Goal: Task Accomplishment & Management: Use online tool/utility

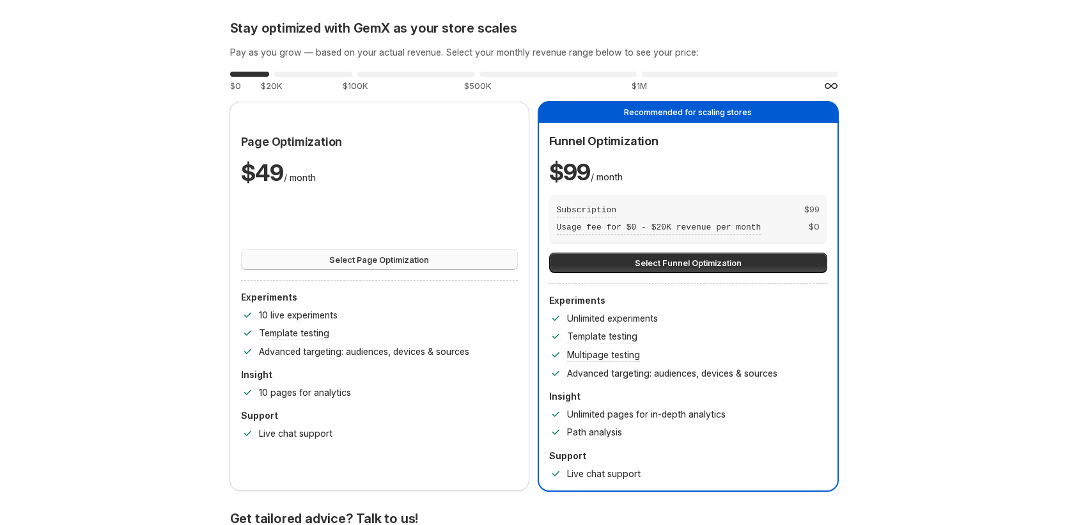
click at [490, 256] on button "Select Page Optimization" at bounding box center [379, 259] width 277 height 20
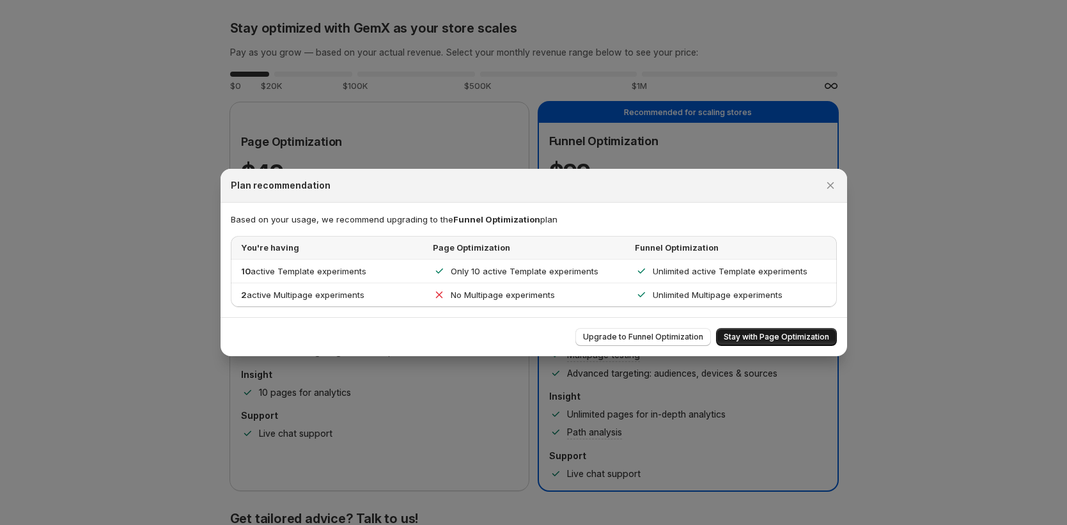
click at [780, 335] on span "Stay with Page Optimization" at bounding box center [775, 337] width 105 height 10
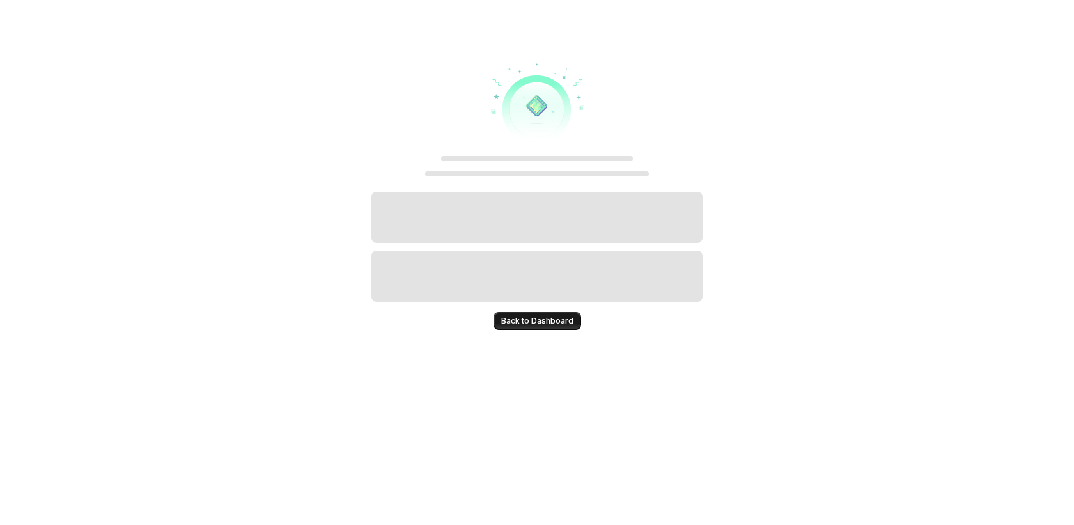
click at [527, 316] on span "Back to Dashboard" at bounding box center [537, 321] width 72 height 10
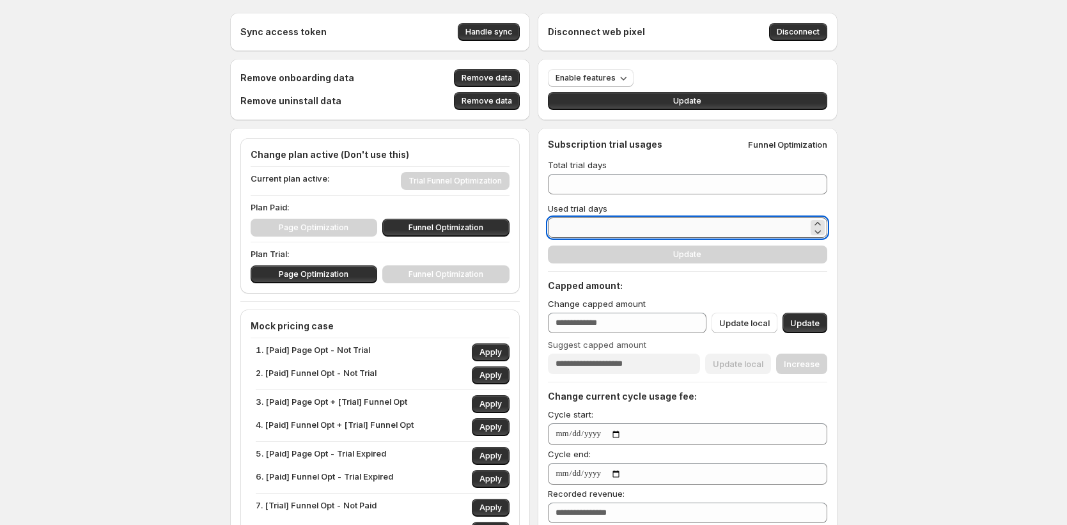
click at [567, 230] on input "**" at bounding box center [678, 227] width 260 height 20
type input "**"
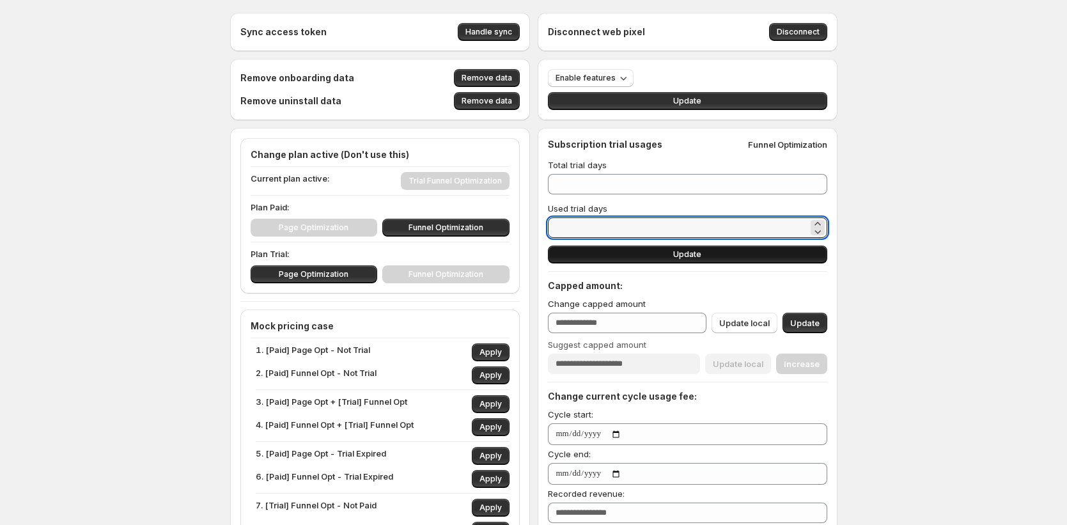
type input "**"
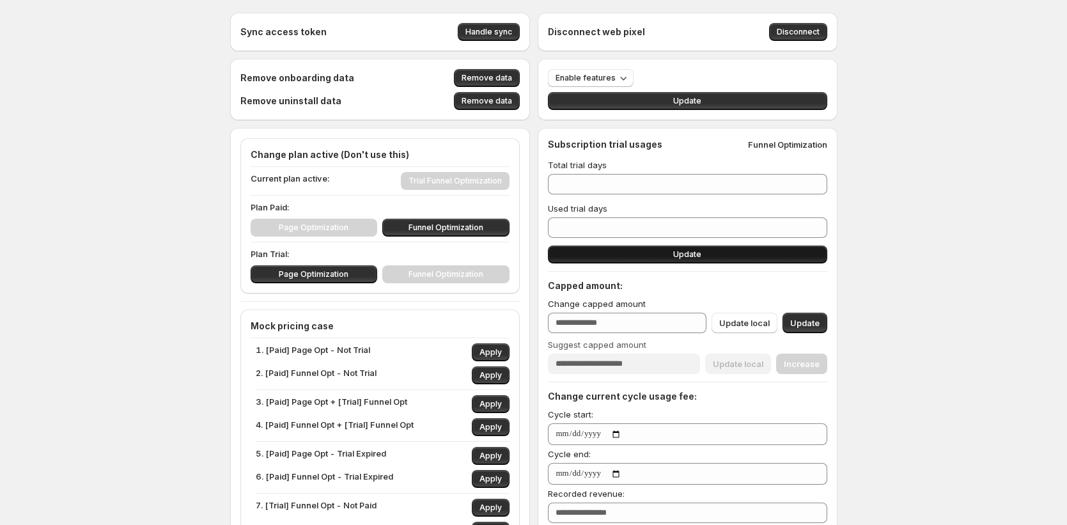
click at [701, 253] on span "Update" at bounding box center [687, 254] width 28 height 10
click at [739, 256] on button "Update" at bounding box center [687, 254] width 279 height 18
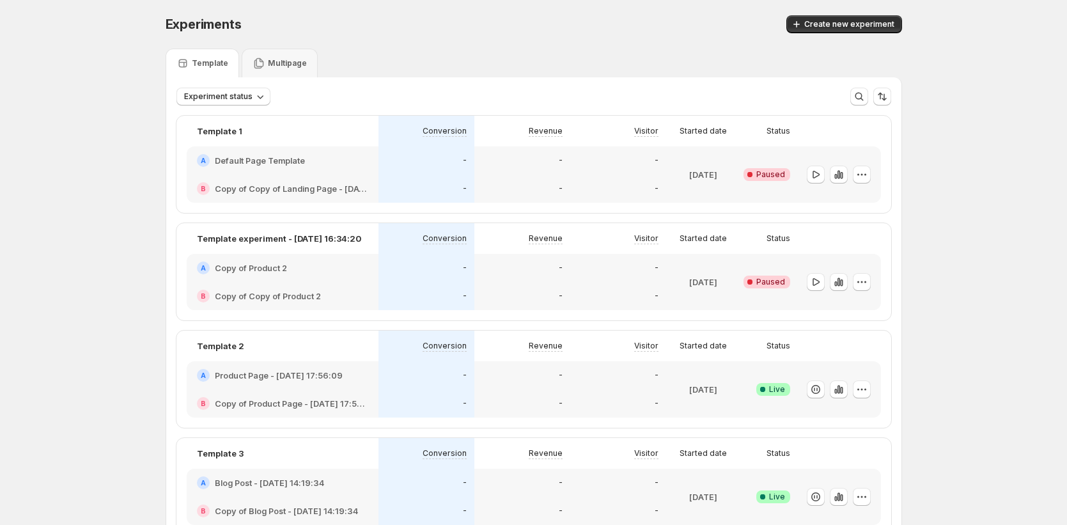
scroll to position [3, 0]
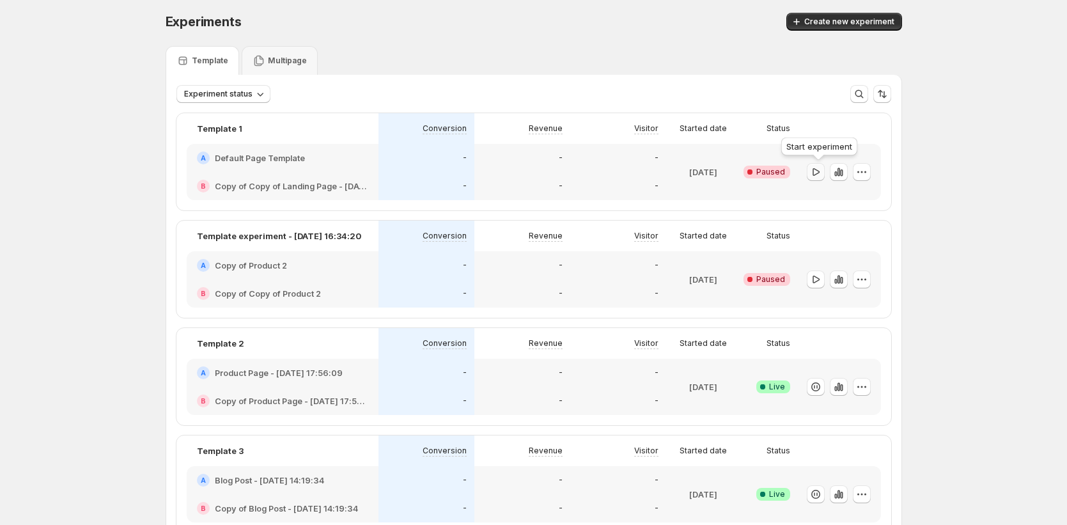
click at [821, 174] on icon "button" at bounding box center [815, 172] width 13 height 13
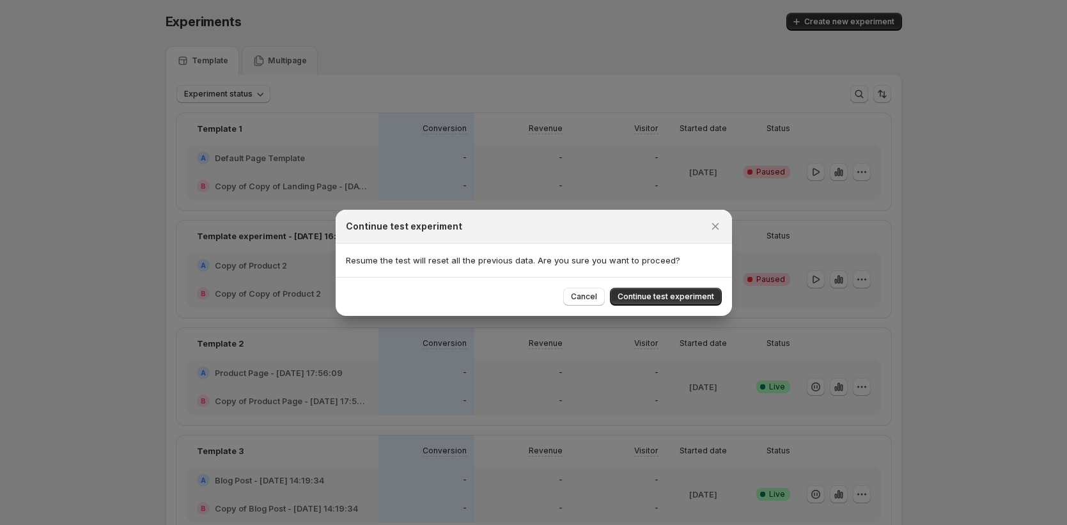
click at [699, 295] on span "Continue test experiment" at bounding box center [665, 296] width 96 height 10
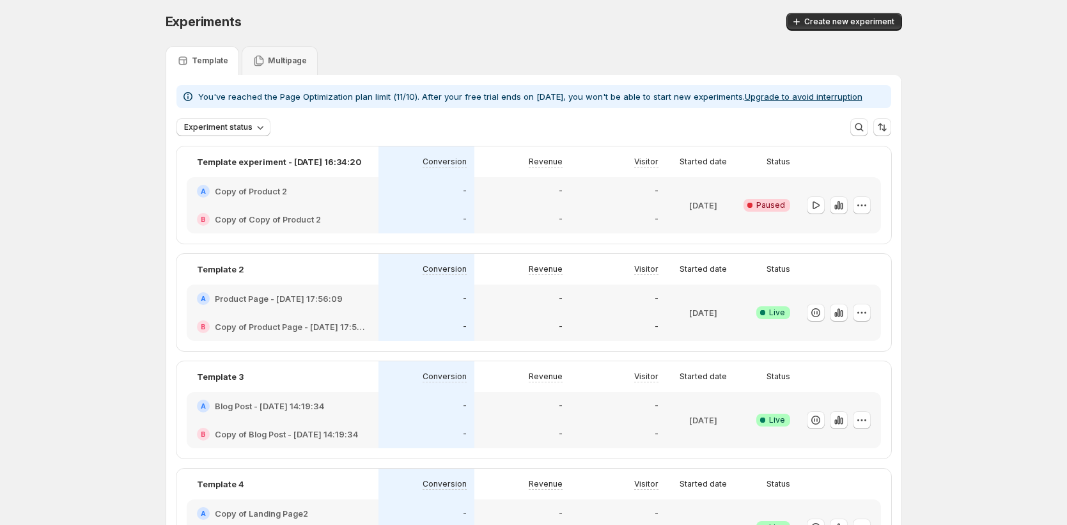
click at [809, 97] on button "Upgrade to avoid interruption" at bounding box center [803, 96] width 118 height 10
click at [298, 72] on div "Multipage" at bounding box center [280, 60] width 76 height 29
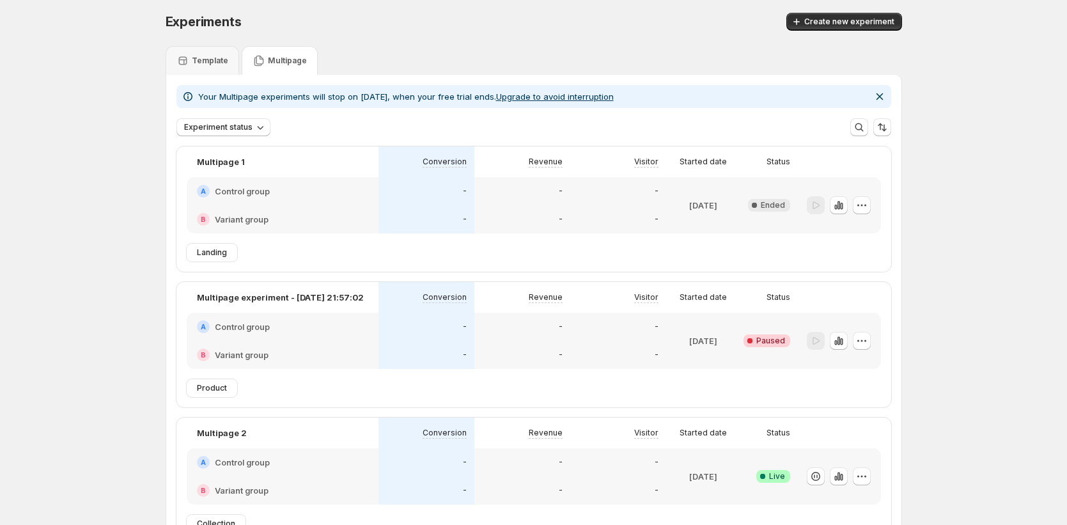
click at [298, 72] on div "Multipage" at bounding box center [280, 60] width 76 height 29
click at [204, 69] on div "Template" at bounding box center [202, 60] width 73 height 29
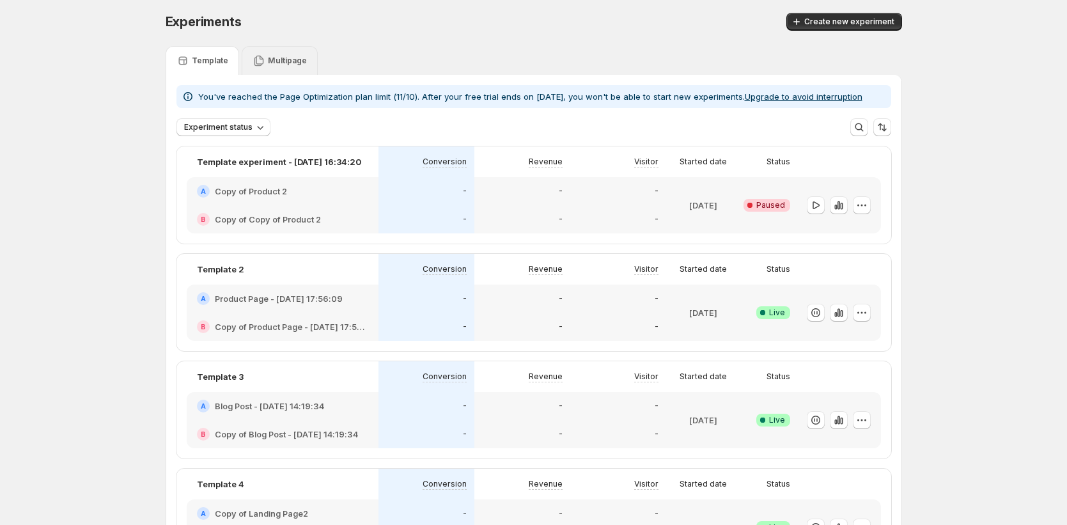
click at [270, 63] on p "Multipage" at bounding box center [287, 61] width 39 height 10
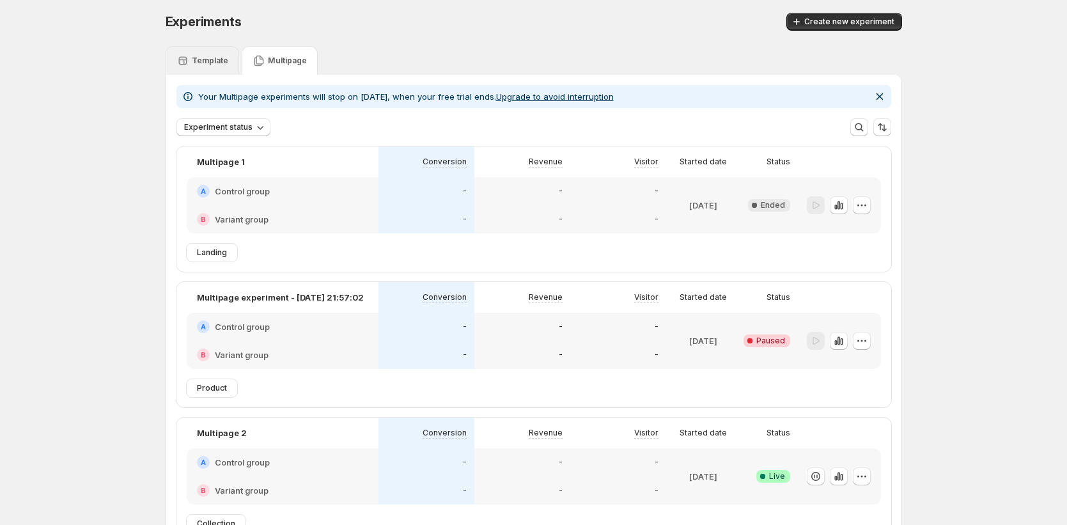
click at [199, 63] on p "Template" at bounding box center [210, 61] width 36 height 10
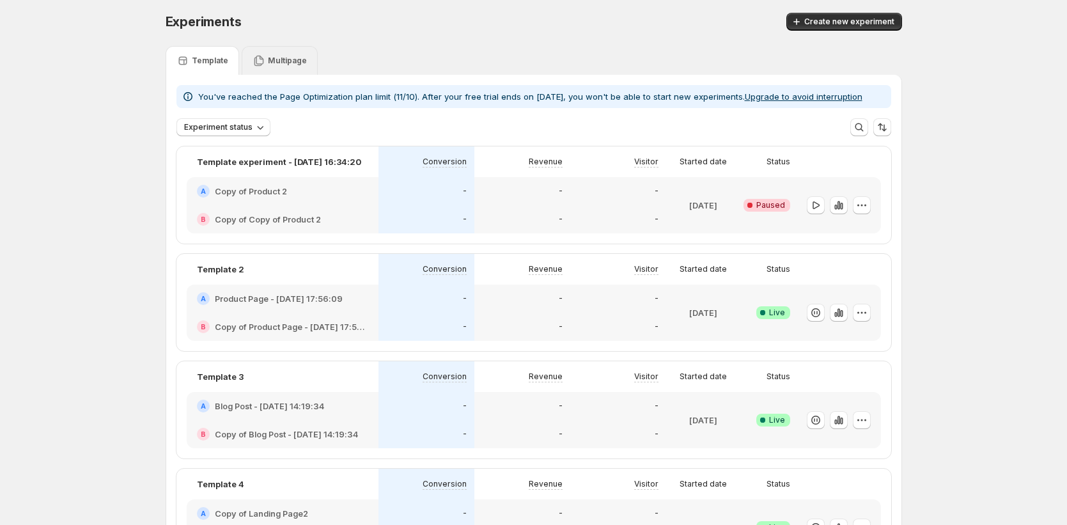
click at [272, 56] on p "Multipage" at bounding box center [287, 61] width 39 height 10
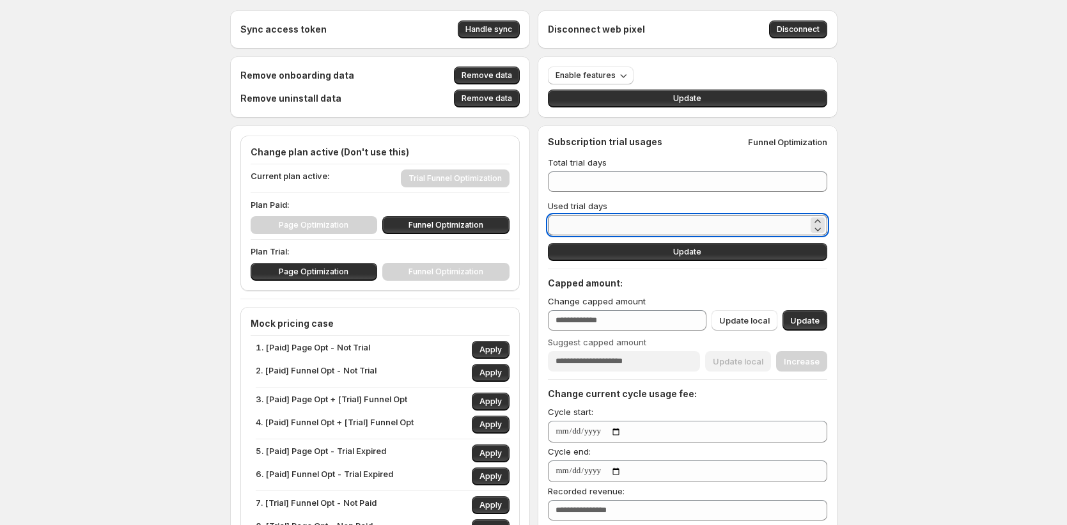
click at [564, 224] on input "**" at bounding box center [678, 225] width 260 height 20
type input "*"
type input "**"
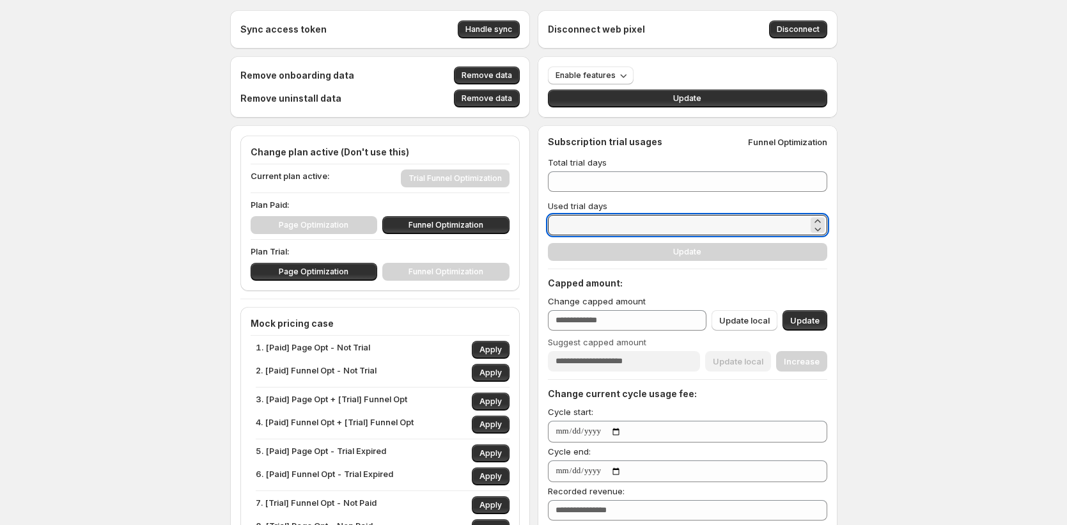
type input "**"
click at [700, 251] on div "Subscription trial usages Funnel Optimization Total trial days ** Used trial da…" at bounding box center [687, 358] width 279 height 446
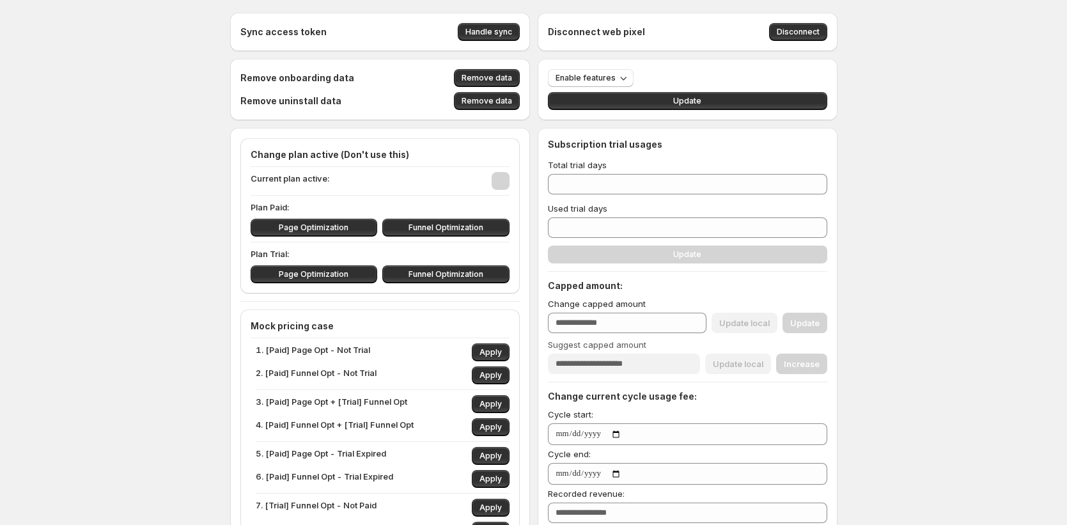
type input "***"
type input "**"
type input "****"
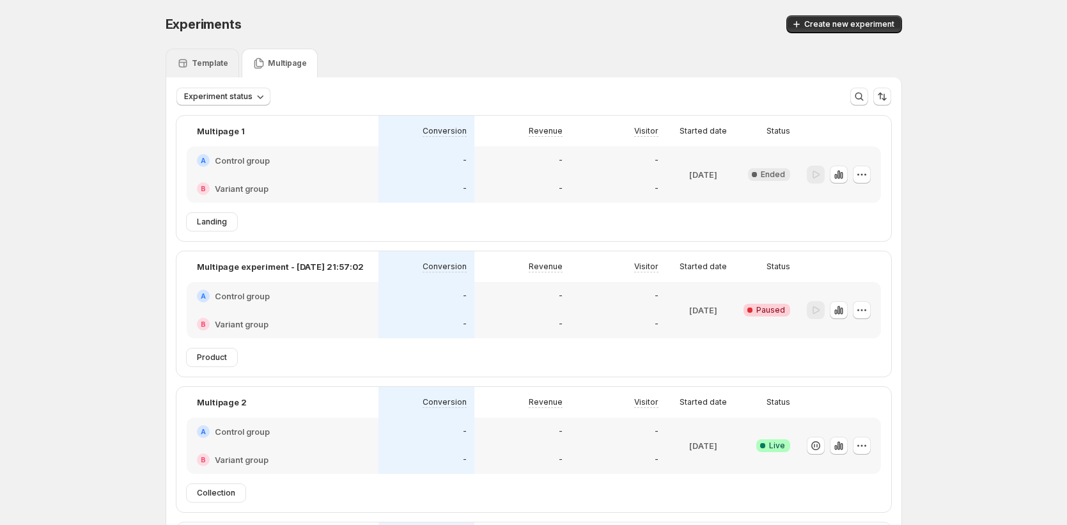
click at [207, 65] on p "Template" at bounding box center [210, 63] width 36 height 10
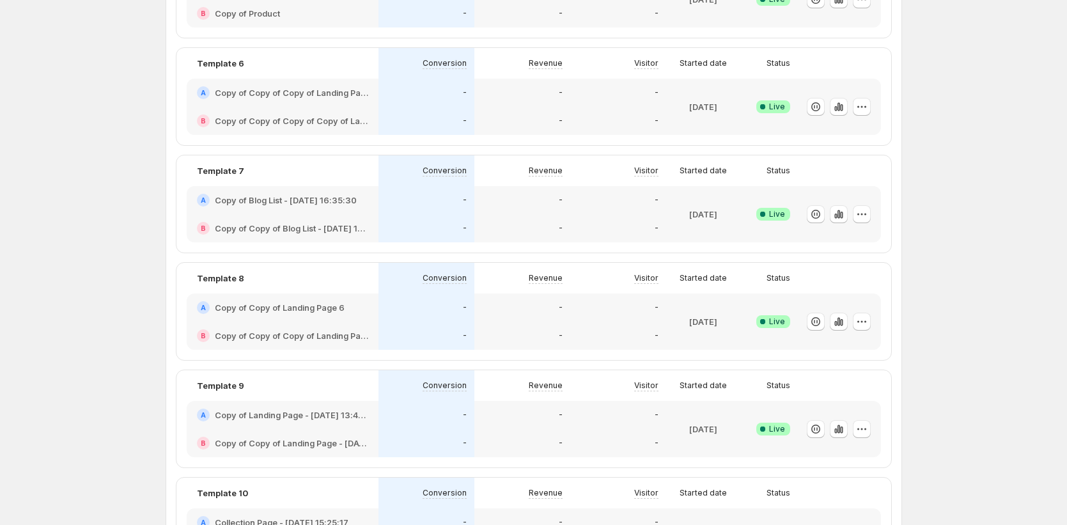
scroll to position [608, 0]
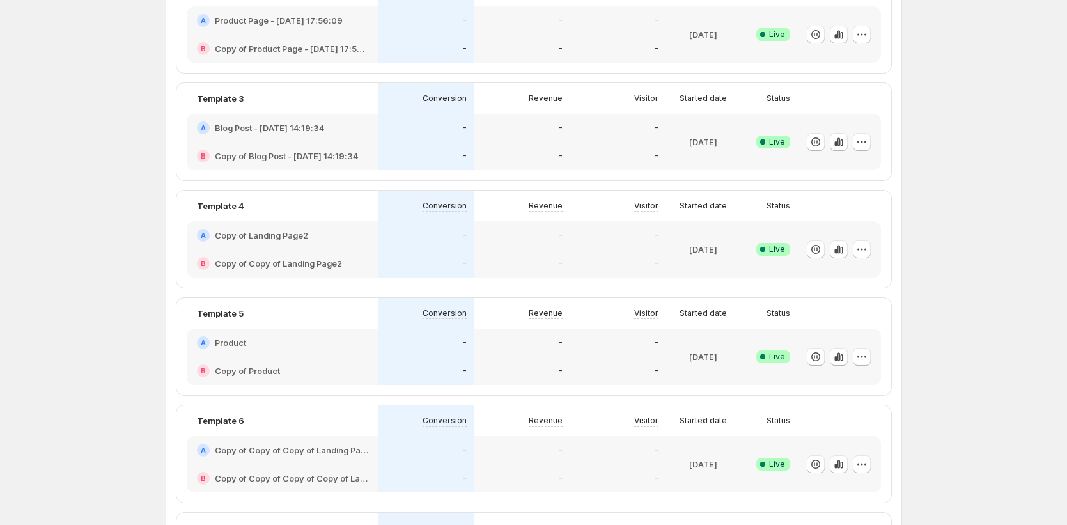
scroll to position [0, 0]
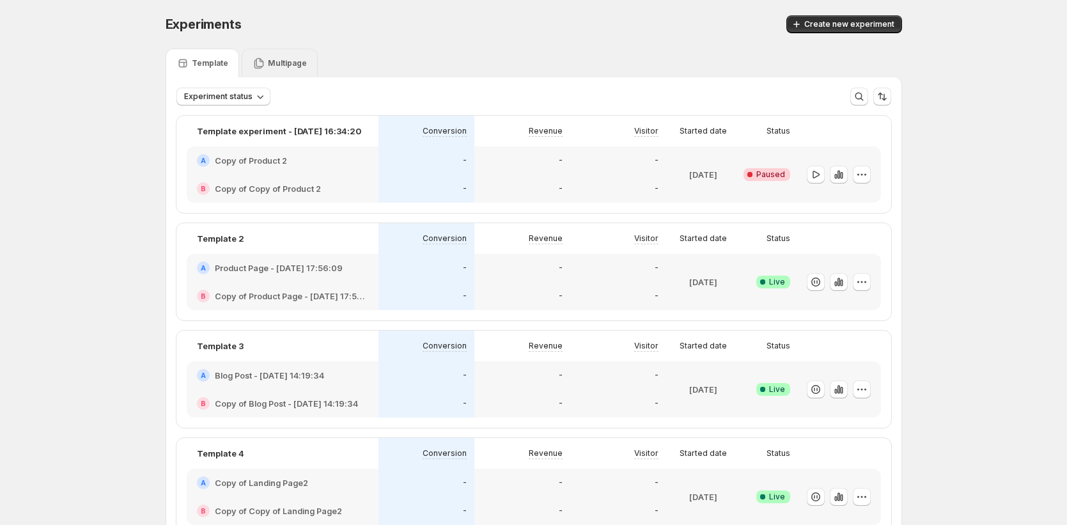
click at [298, 71] on div "Multipage" at bounding box center [280, 63] width 76 height 29
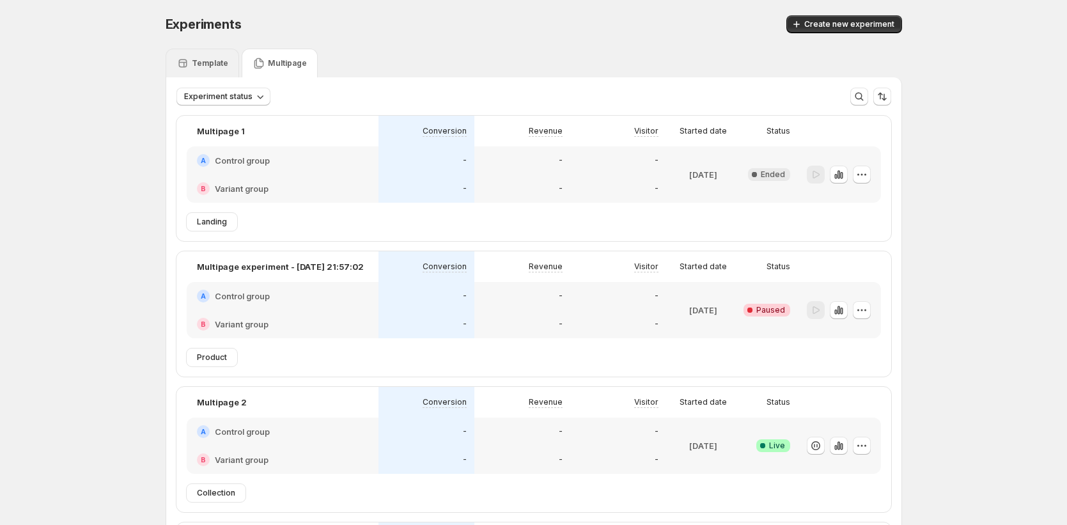
click at [229, 66] on div "Template" at bounding box center [202, 63] width 73 height 29
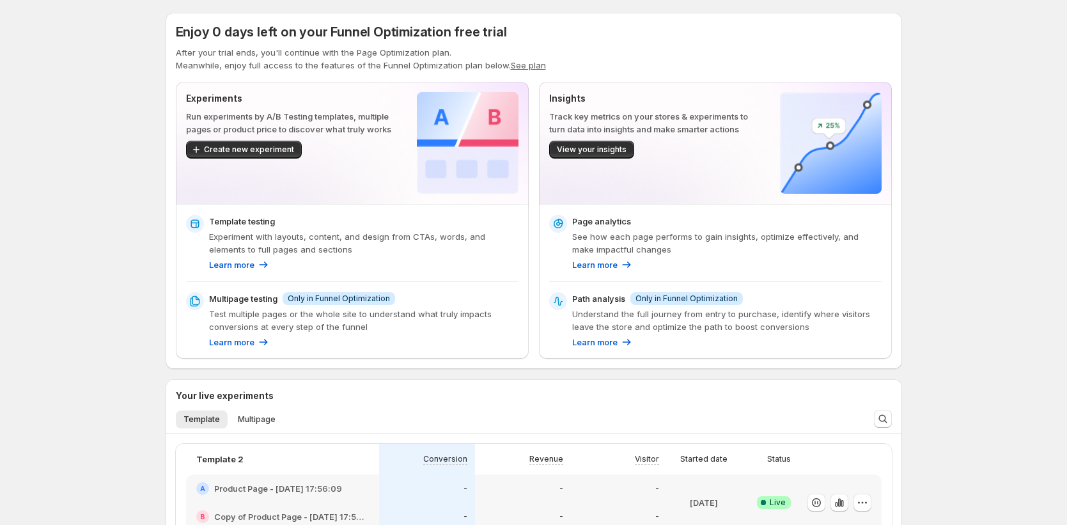
click at [516, 63] on button "See plan" at bounding box center [528, 65] width 35 height 10
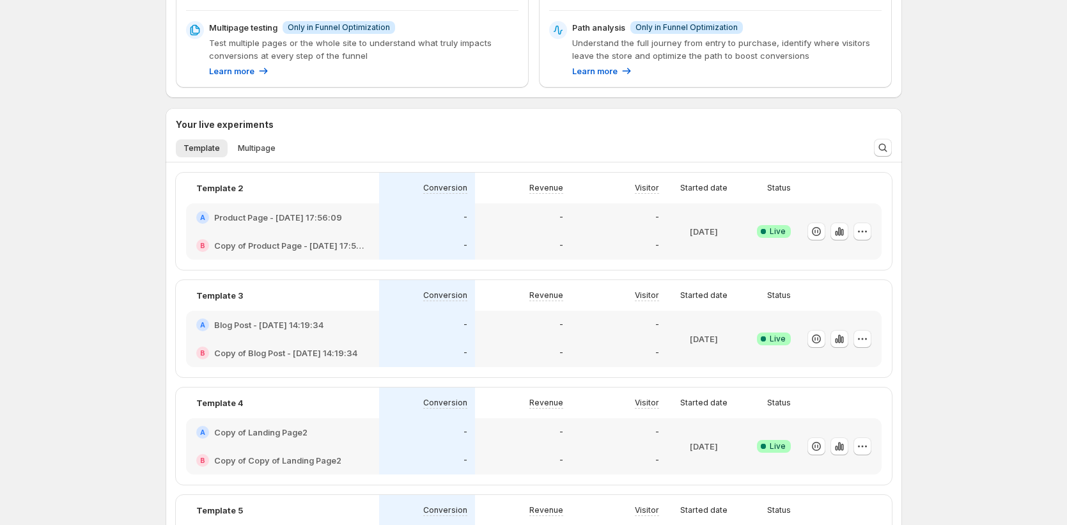
scroll to position [134, 0]
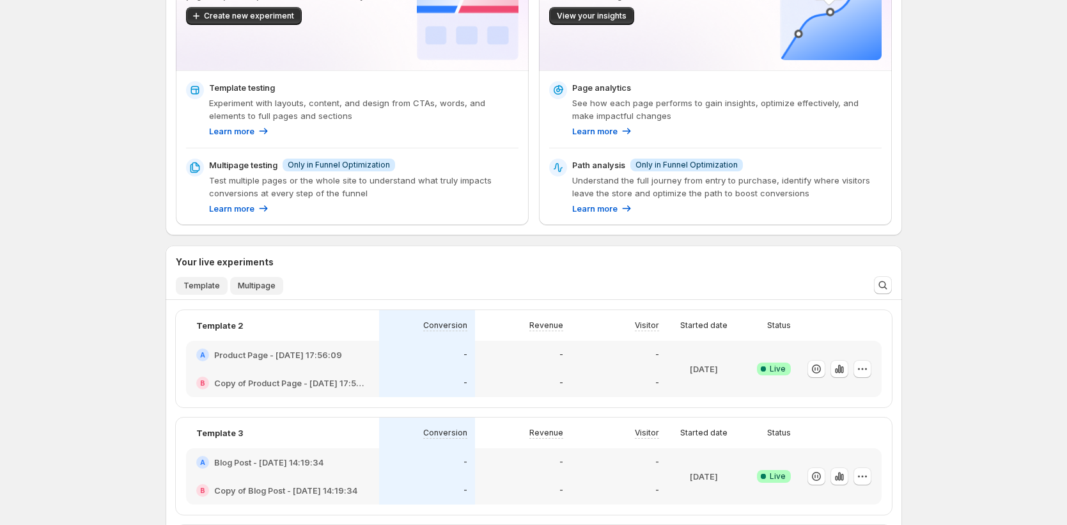
click at [254, 283] on span "Multipage" at bounding box center [257, 286] width 38 height 10
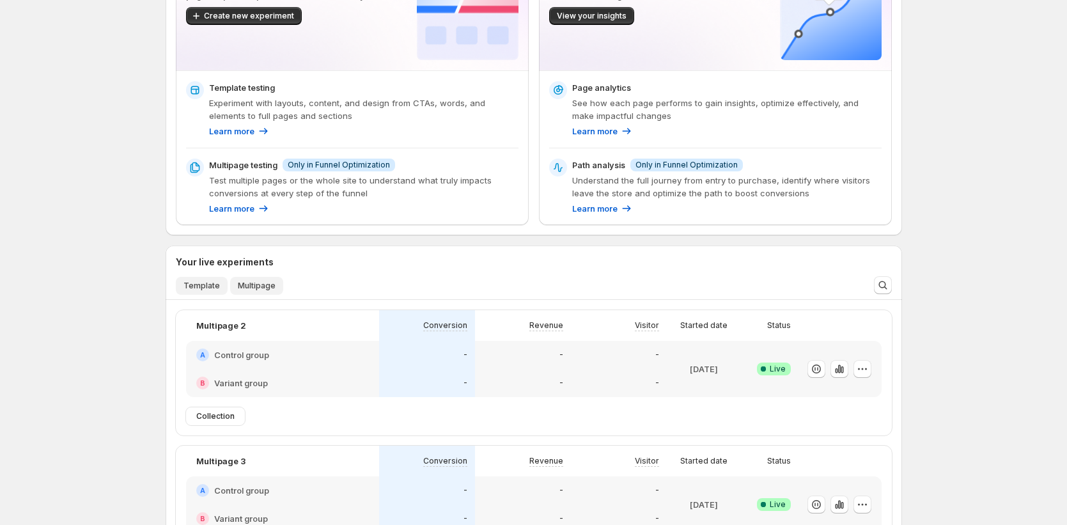
click at [188, 282] on span "Template" at bounding box center [201, 286] width 36 height 10
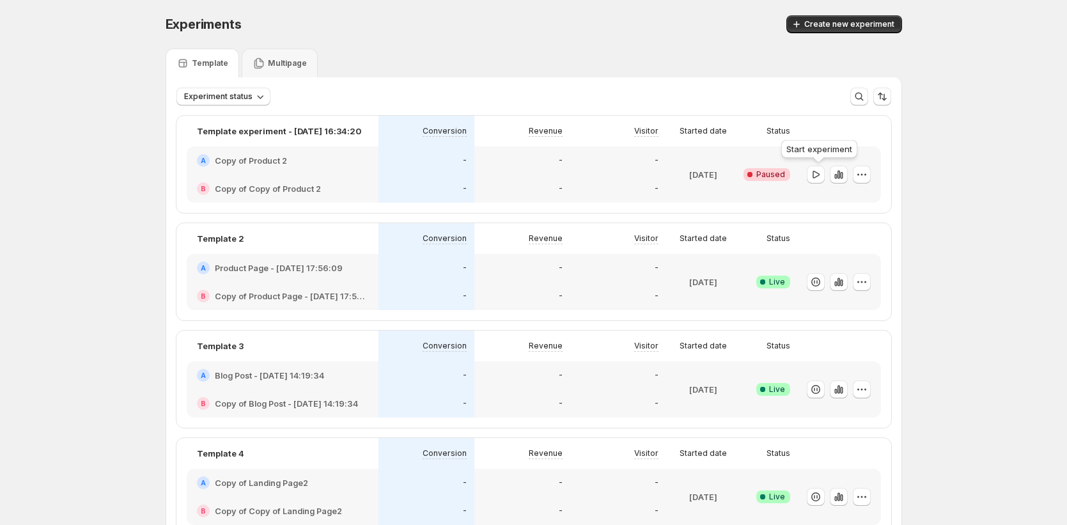
click at [821, 184] on div at bounding box center [837, 174] width 68 height 46
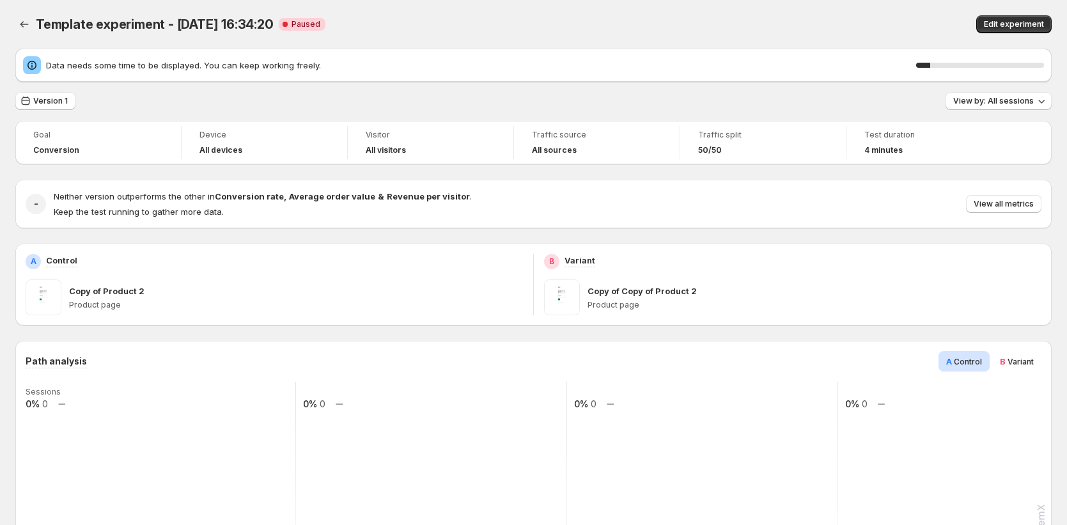
click at [34, 27] on div at bounding box center [25, 24] width 20 height 18
click at [26, 30] on icon "Back" at bounding box center [24, 24] width 13 height 13
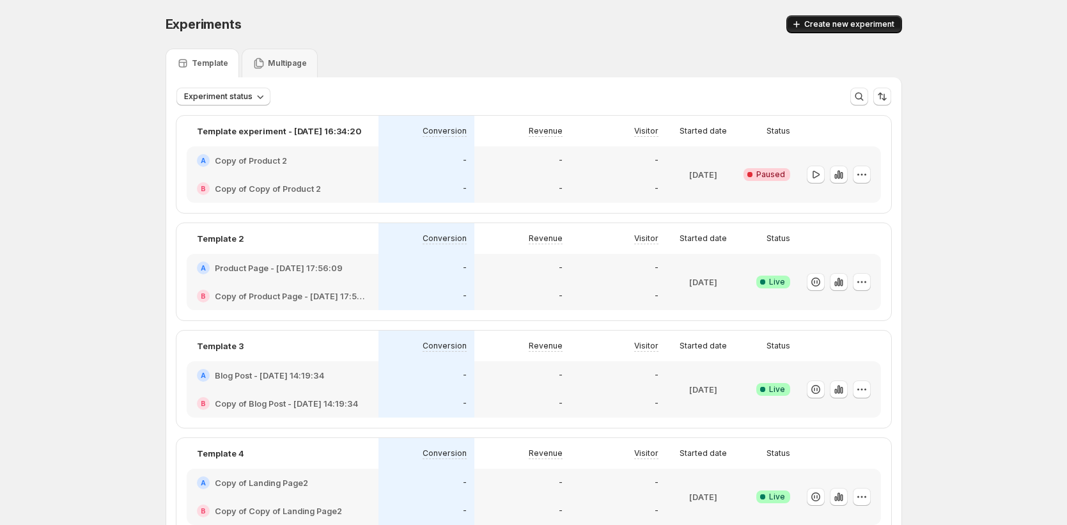
click at [814, 26] on div "Experiments. This page is ready Experiments Create new experiment" at bounding box center [534, 24] width 736 height 49
click at [844, 23] on span "Create new experiment" at bounding box center [849, 24] width 90 height 10
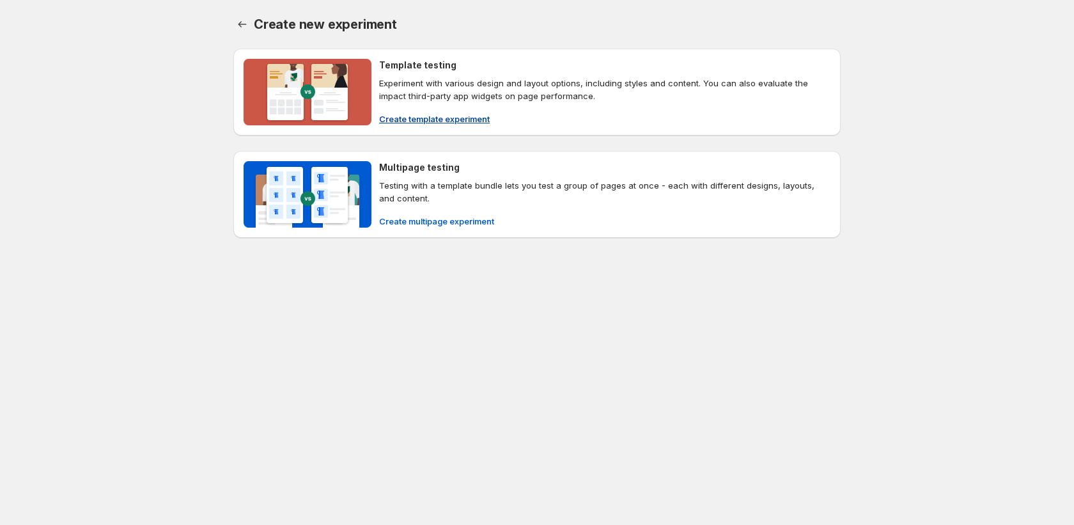
click at [405, 121] on span "Create template experiment" at bounding box center [434, 118] width 111 height 13
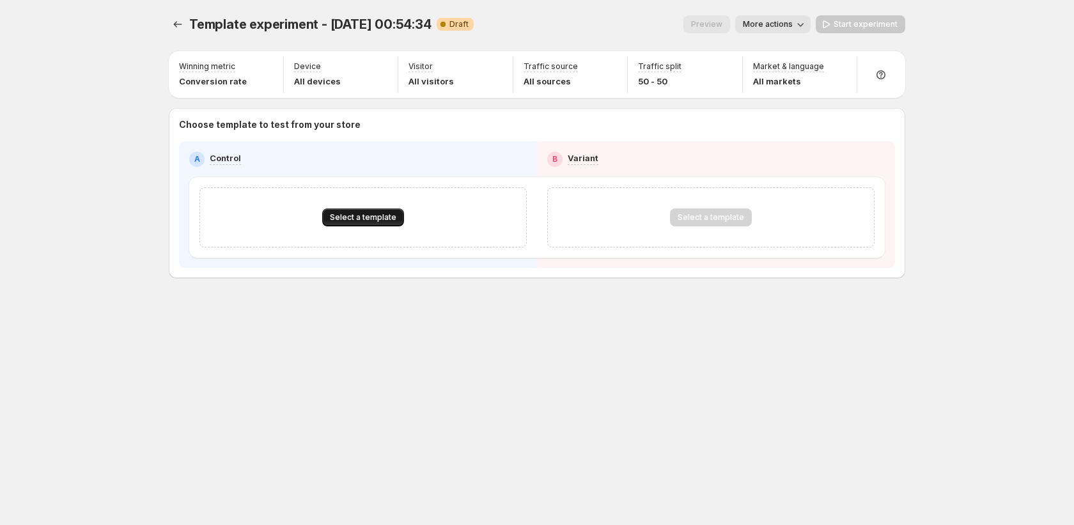
click at [389, 224] on button "Select a template" at bounding box center [363, 217] width 82 height 18
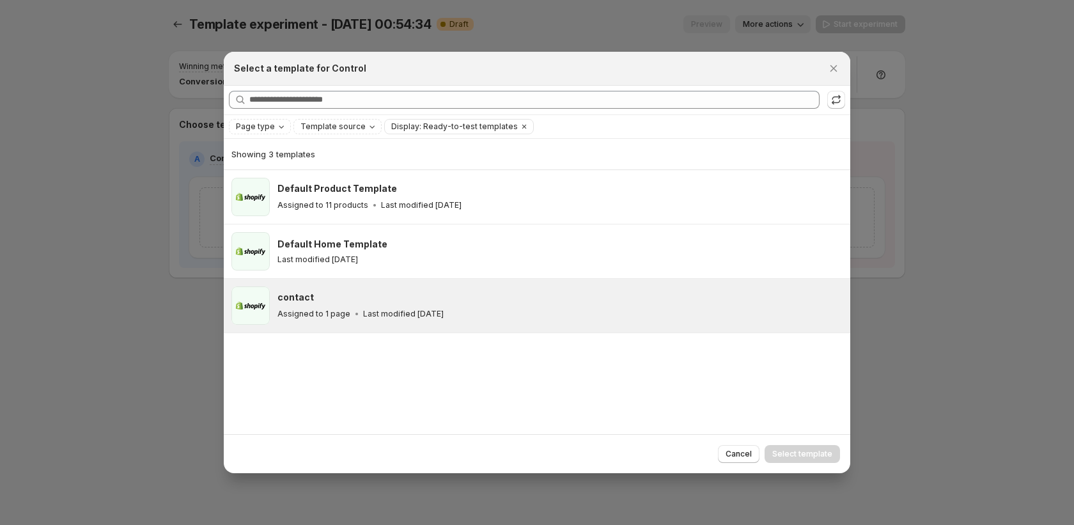
click at [433, 302] on div "contact" at bounding box center [557, 297] width 561 height 13
drag, startPoint x: 826, startPoint y: 456, endPoint x: 824, endPoint y: 446, distance: 10.4
click at [826, 456] on span "Select template" at bounding box center [802, 454] width 60 height 10
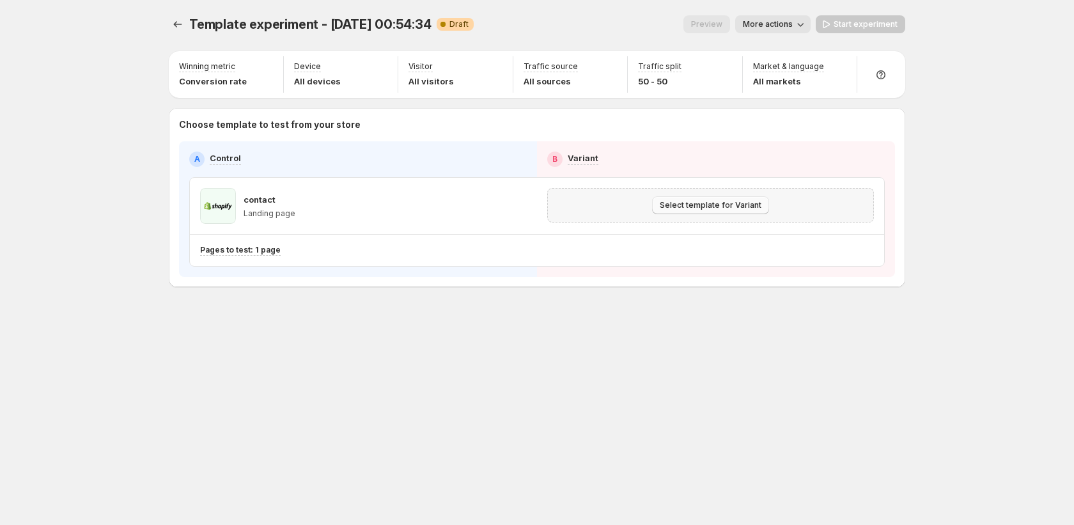
click at [677, 210] on button "Select template for Variant" at bounding box center [710, 205] width 117 height 18
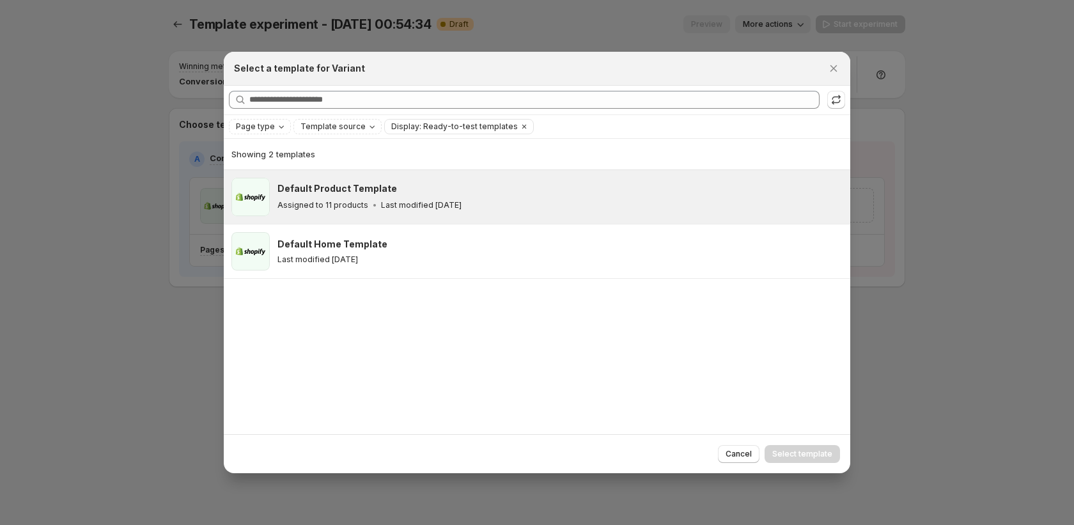
click at [660, 206] on div "Assigned to 11 products Last modified [DATE]" at bounding box center [557, 205] width 561 height 13
drag, startPoint x: 792, startPoint y: 454, endPoint x: 783, endPoint y: 443, distance: 14.6
click at [793, 454] on span "Select template" at bounding box center [802, 454] width 60 height 10
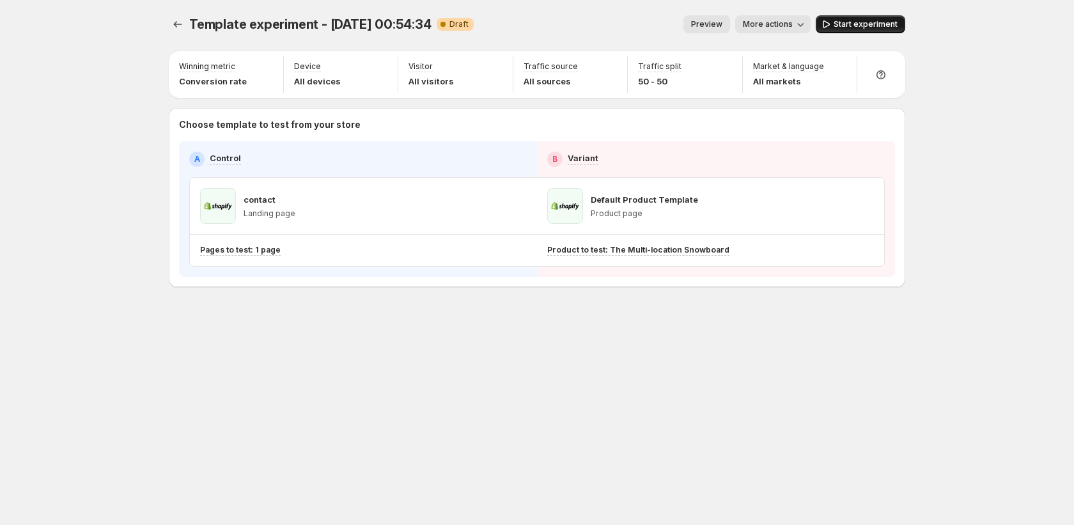
click at [845, 20] on span "Start experiment" at bounding box center [865, 24] width 64 height 10
click at [173, 20] on icon "Experiments" at bounding box center [177, 24] width 13 height 13
